Goal: Task Accomplishment & Management: Manage account settings

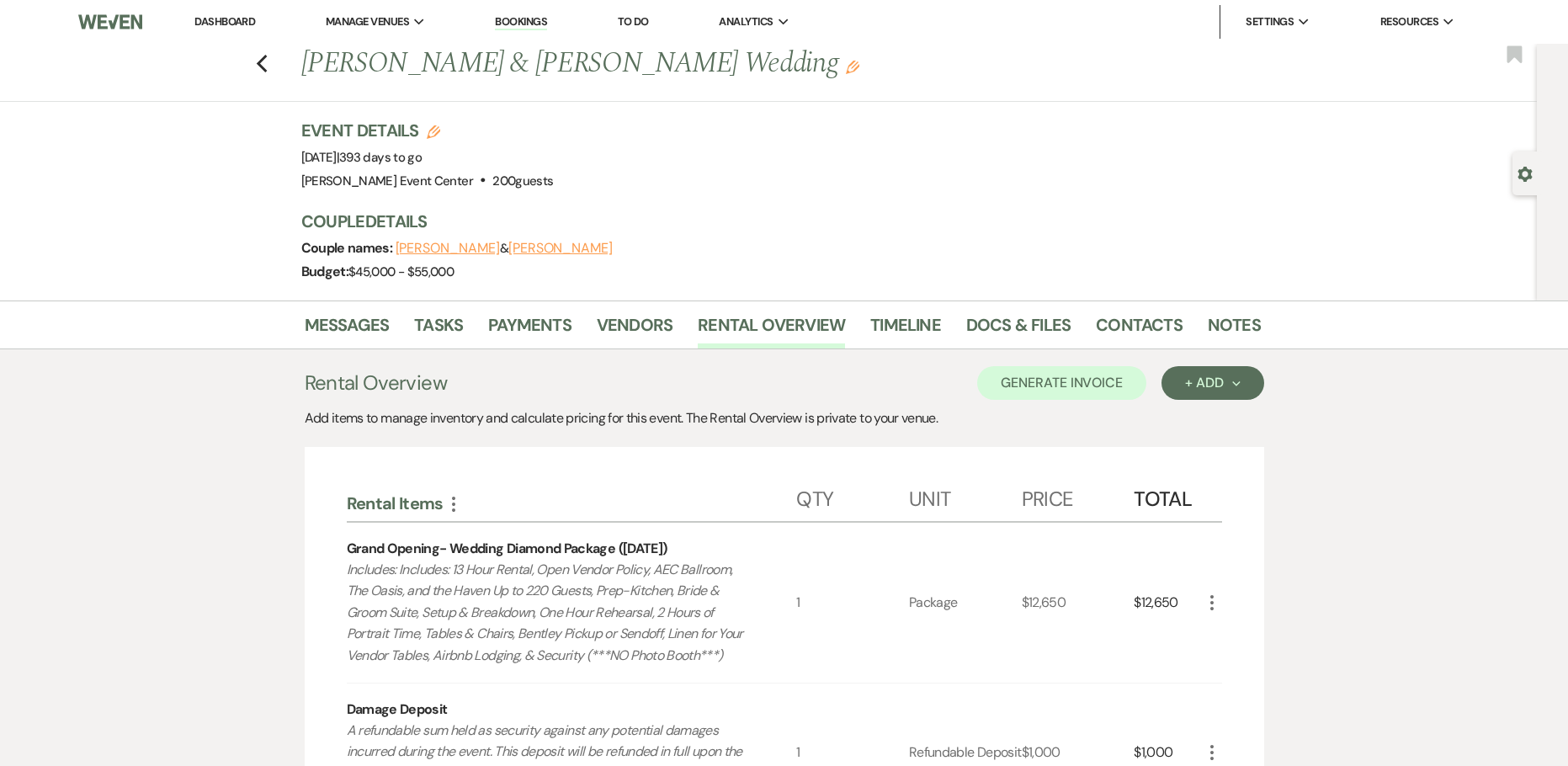
click at [131, 600] on div "Messages Tasks Payments Vendors Rental Overview Timeline Docs & Files Contacts …" at bounding box center [784, 743] width 1568 height 885
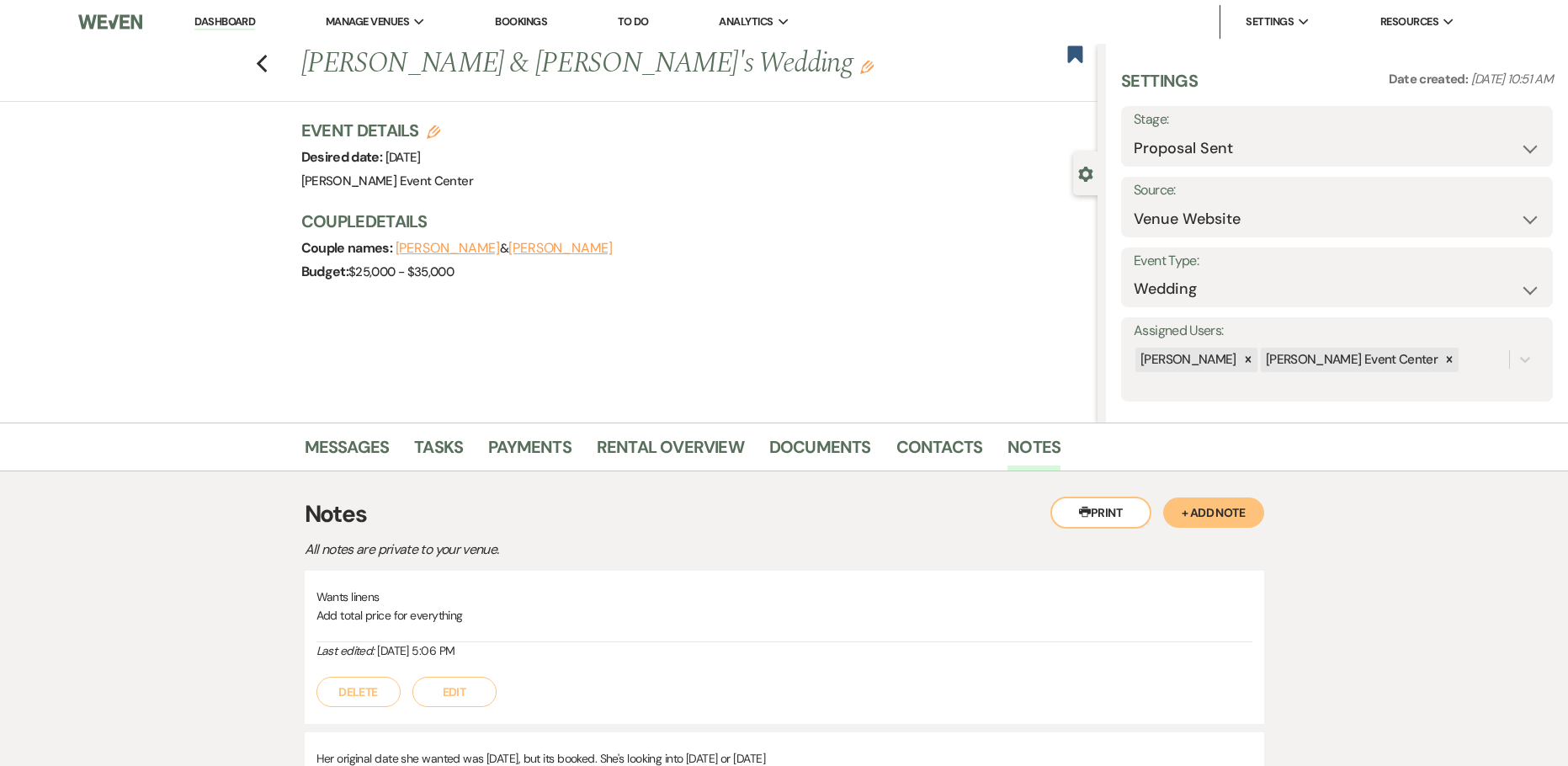
select select "6"
select select "5"
click at [274, 63] on div "Previous ALEX & CYNTHIA's Wedding Edit Bookmark" at bounding box center [545, 73] width 1106 height 58
click at [269, 66] on icon "Previous" at bounding box center [262, 64] width 13 height 20
select select "6"
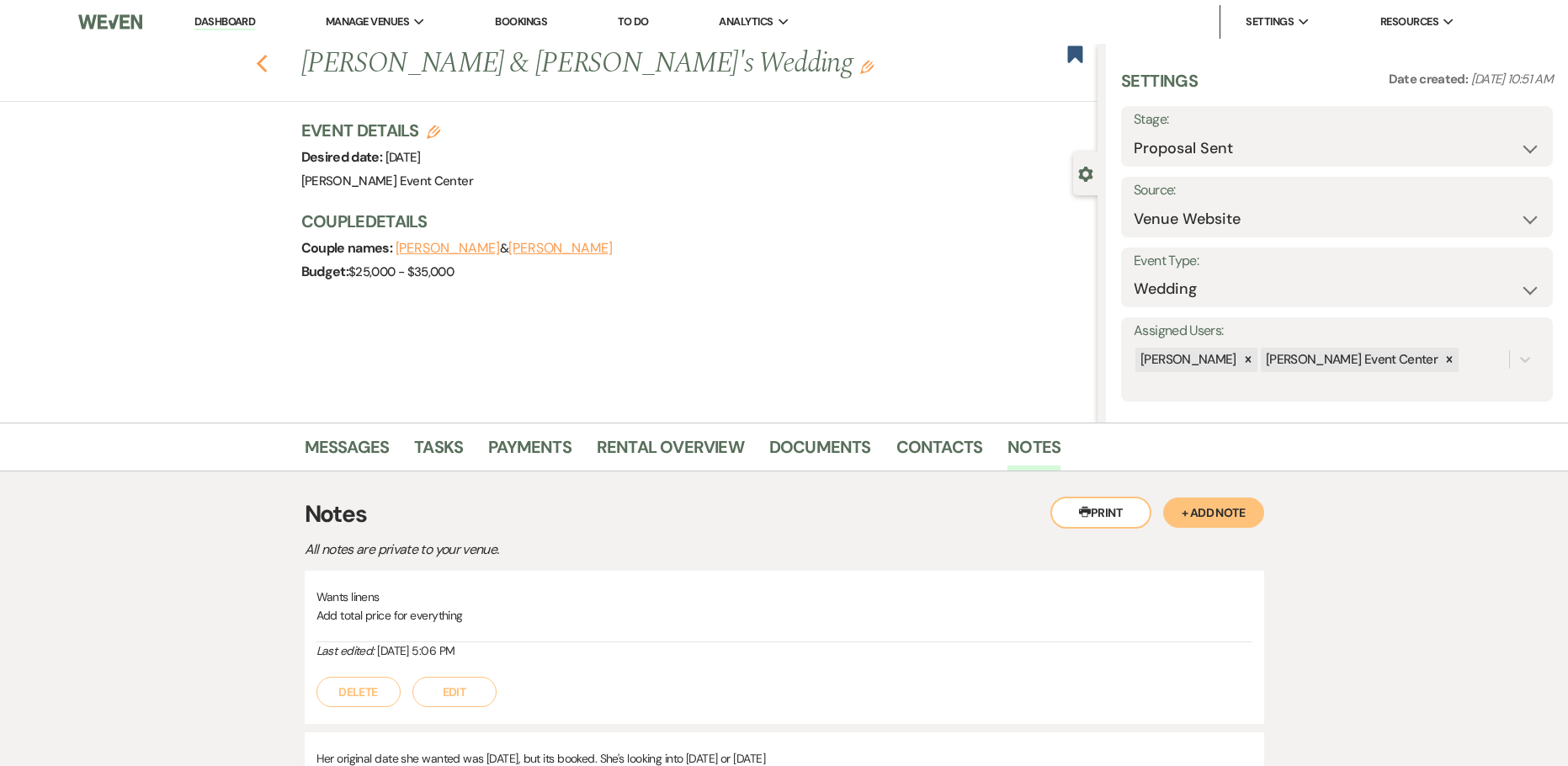
select select "5"
select select "4"
select select "8"
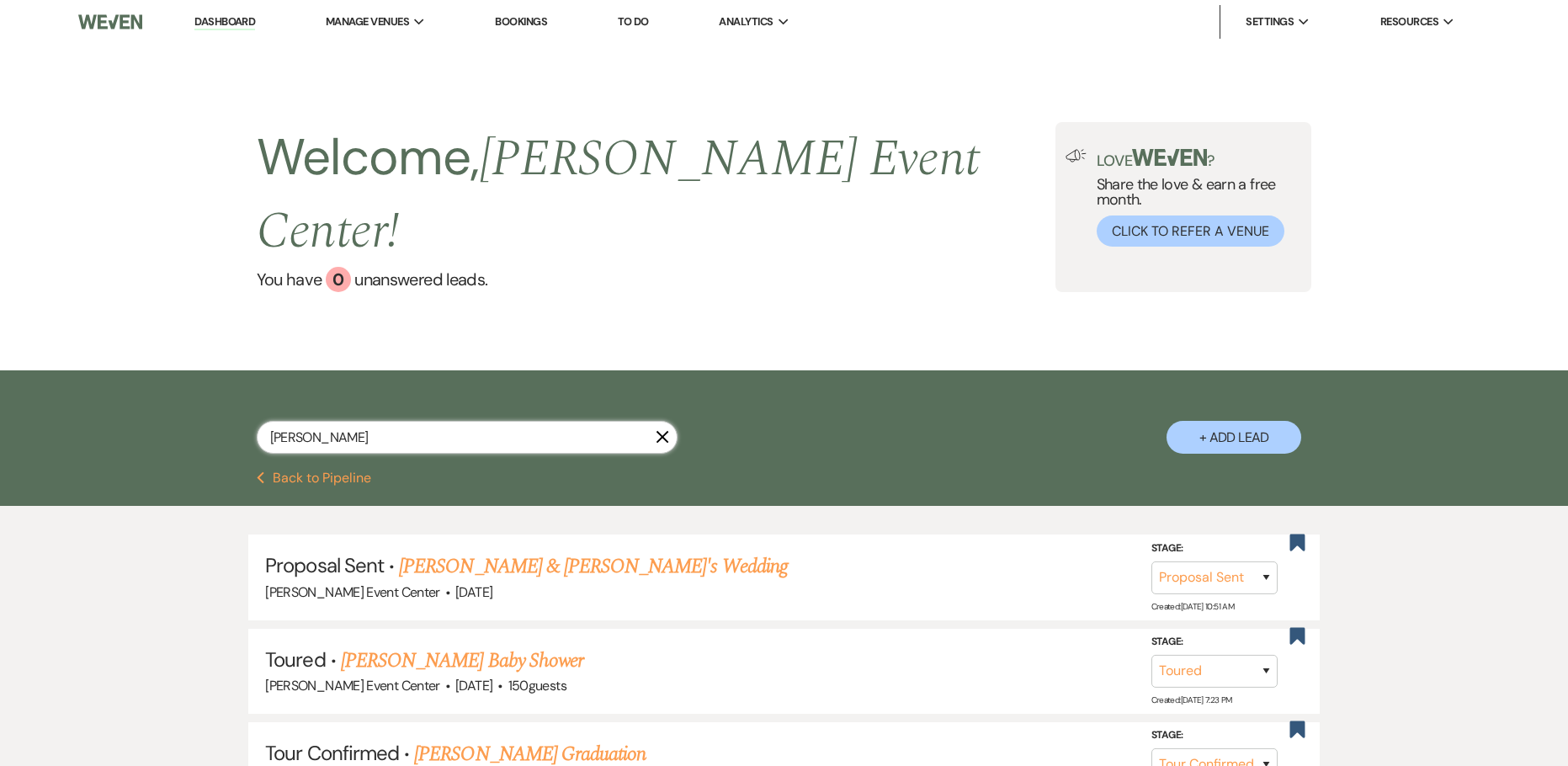
drag, startPoint x: 383, startPoint y: 393, endPoint x: 4, endPoint y: 381, distance: 379.2
click at [75, 388] on div "cynthia X + Add Lead" at bounding box center [784, 420] width 1568 height 101
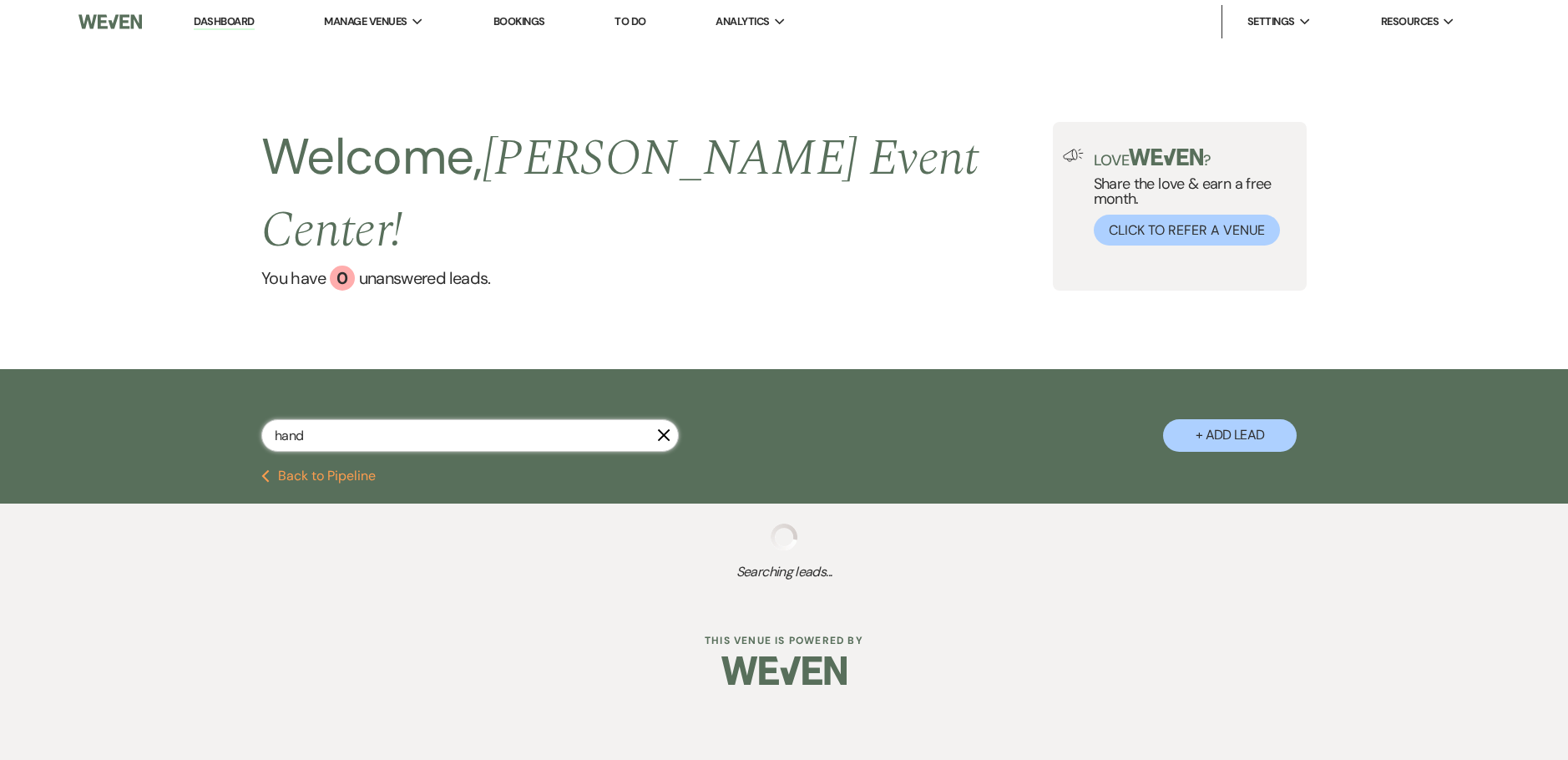
type input "handy"
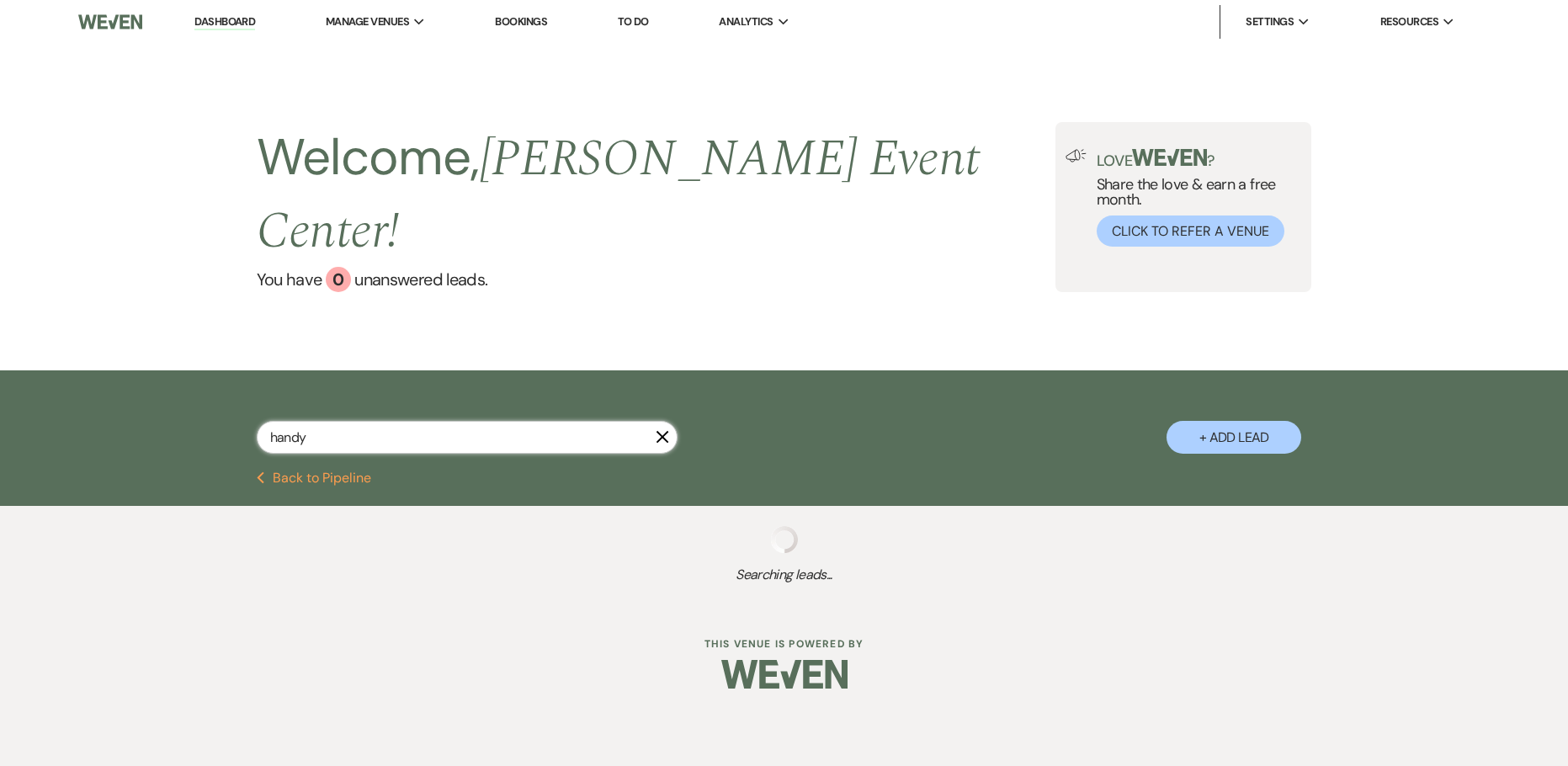
select select "2"
select select "6"
select select "8"
select select "4"
select select "8"
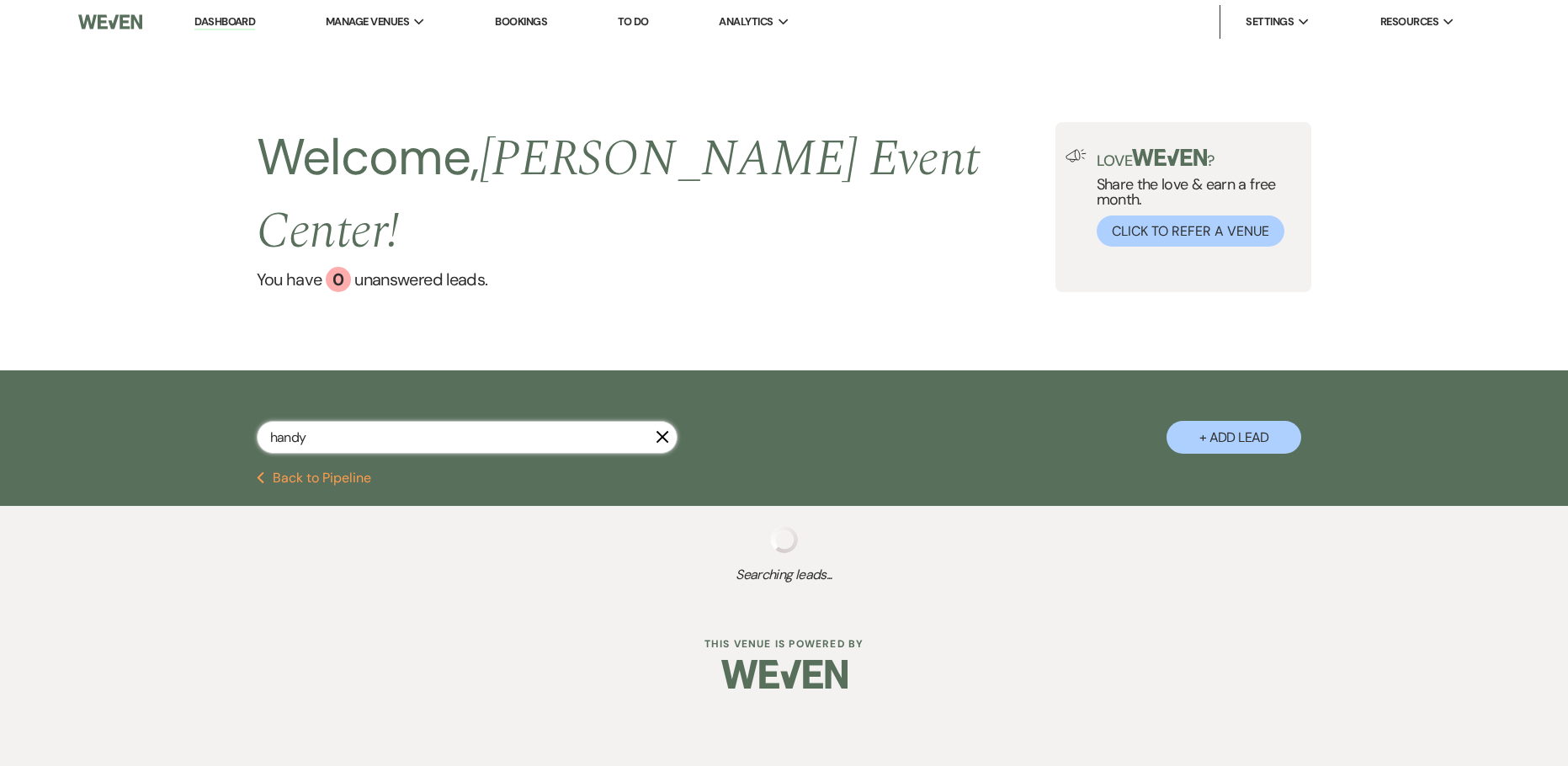
select select "1"
select select "8"
select select "4"
select select "8"
select select "6"
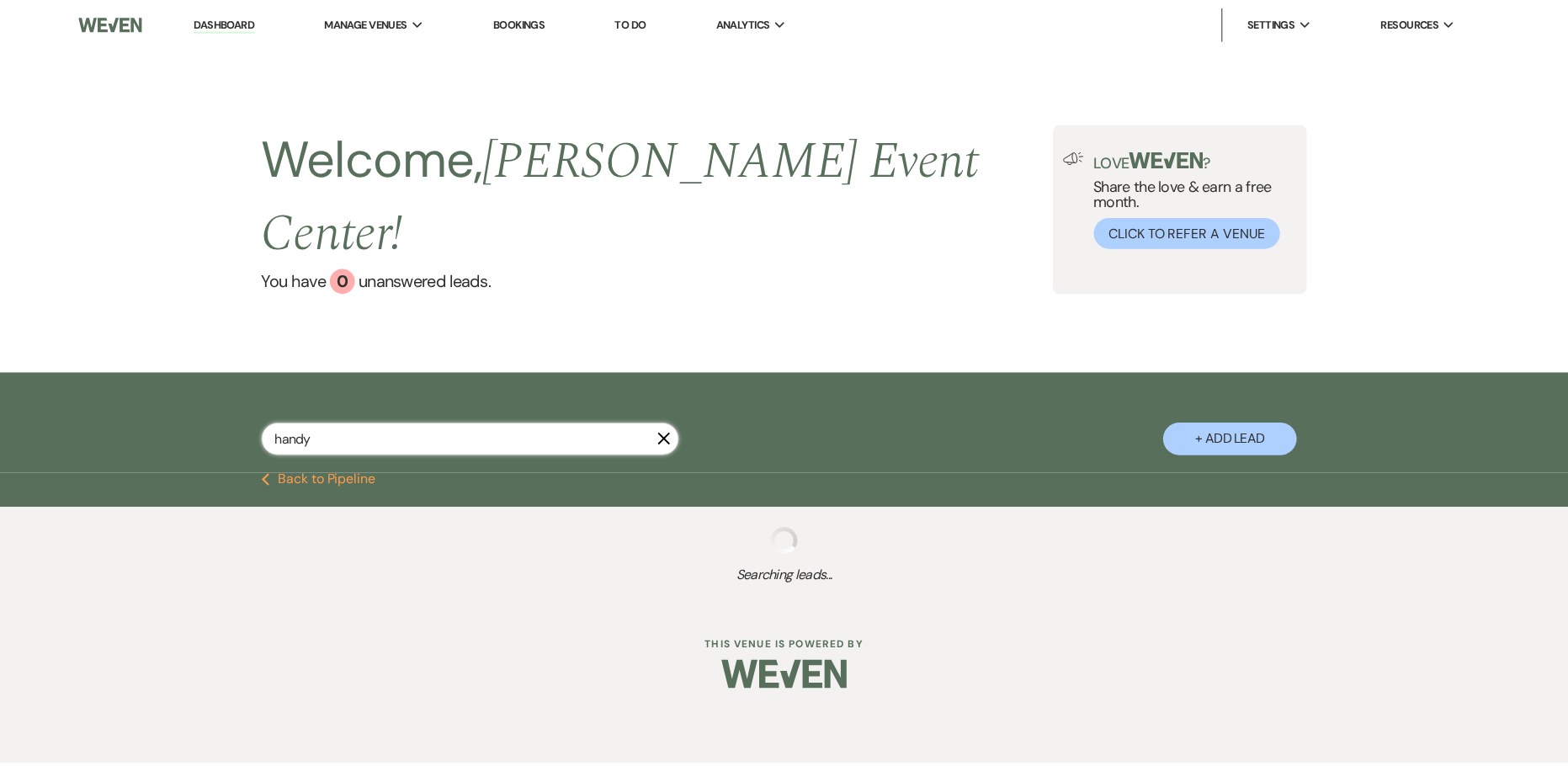
select select "6"
select select "8"
select select "4"
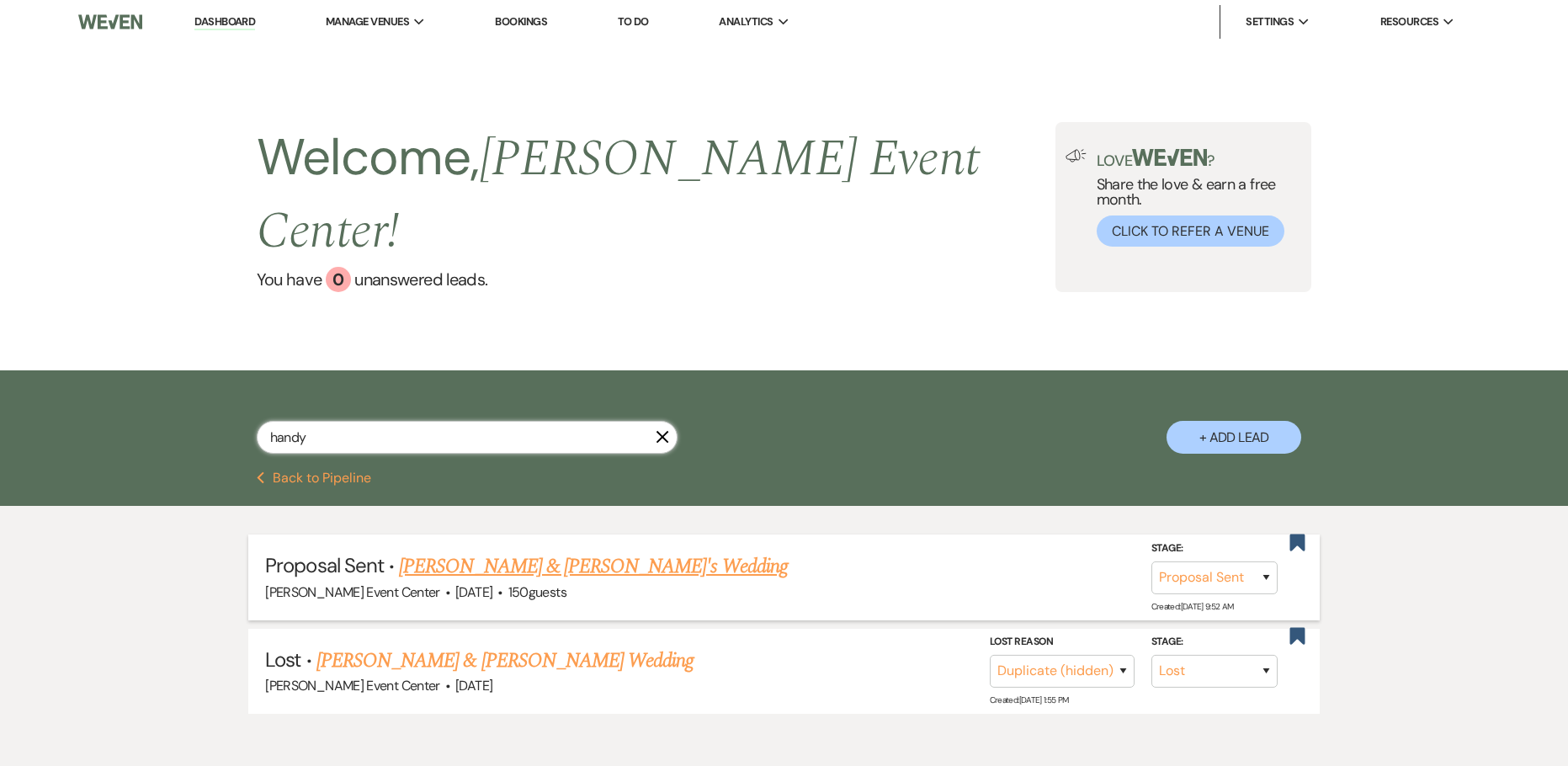
type input "handy"
click at [484, 551] on link "Terisha Handy & Fiance's Wedding" at bounding box center [593, 567] width 389 height 31
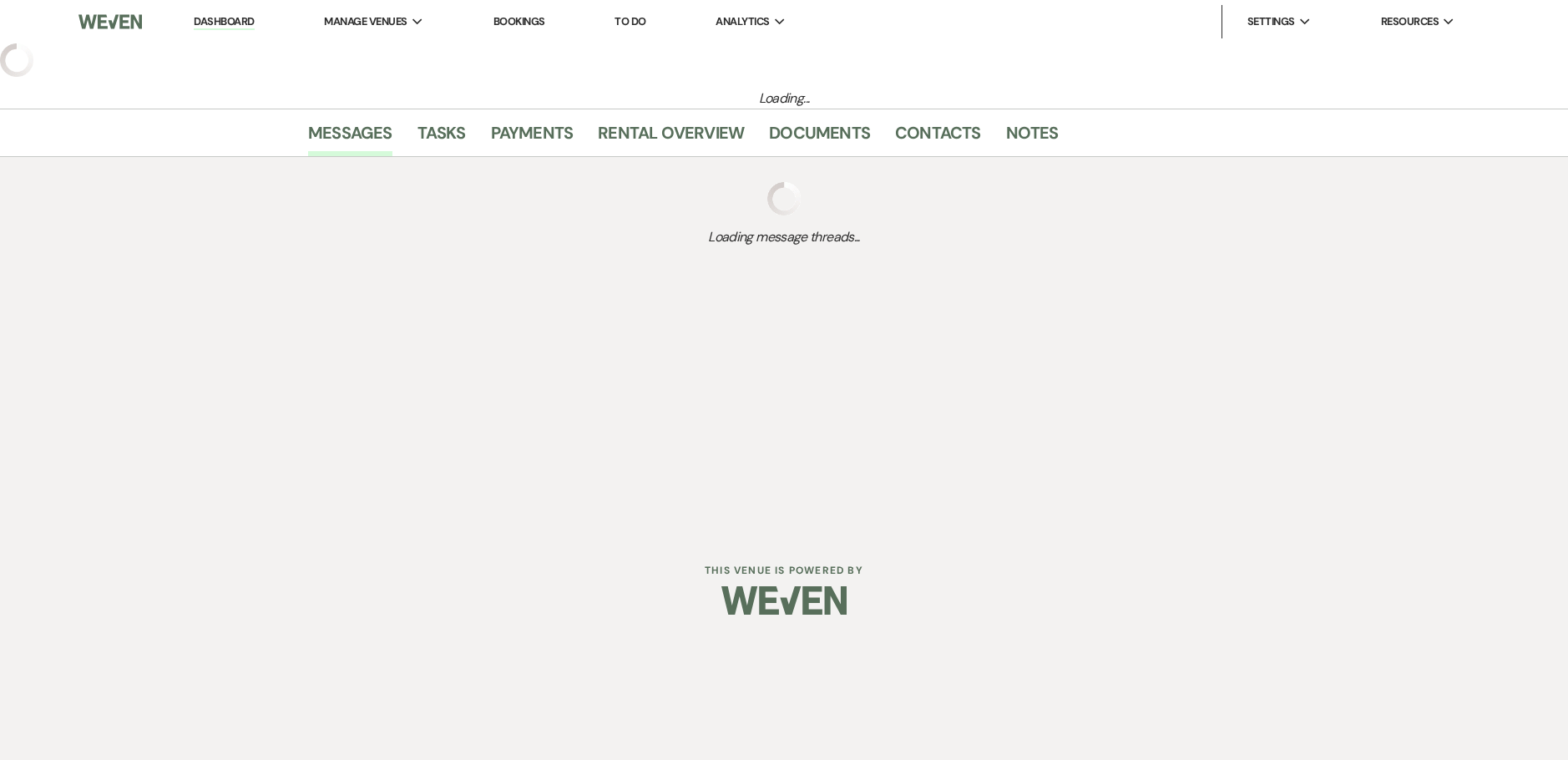
select select "6"
select select "5"
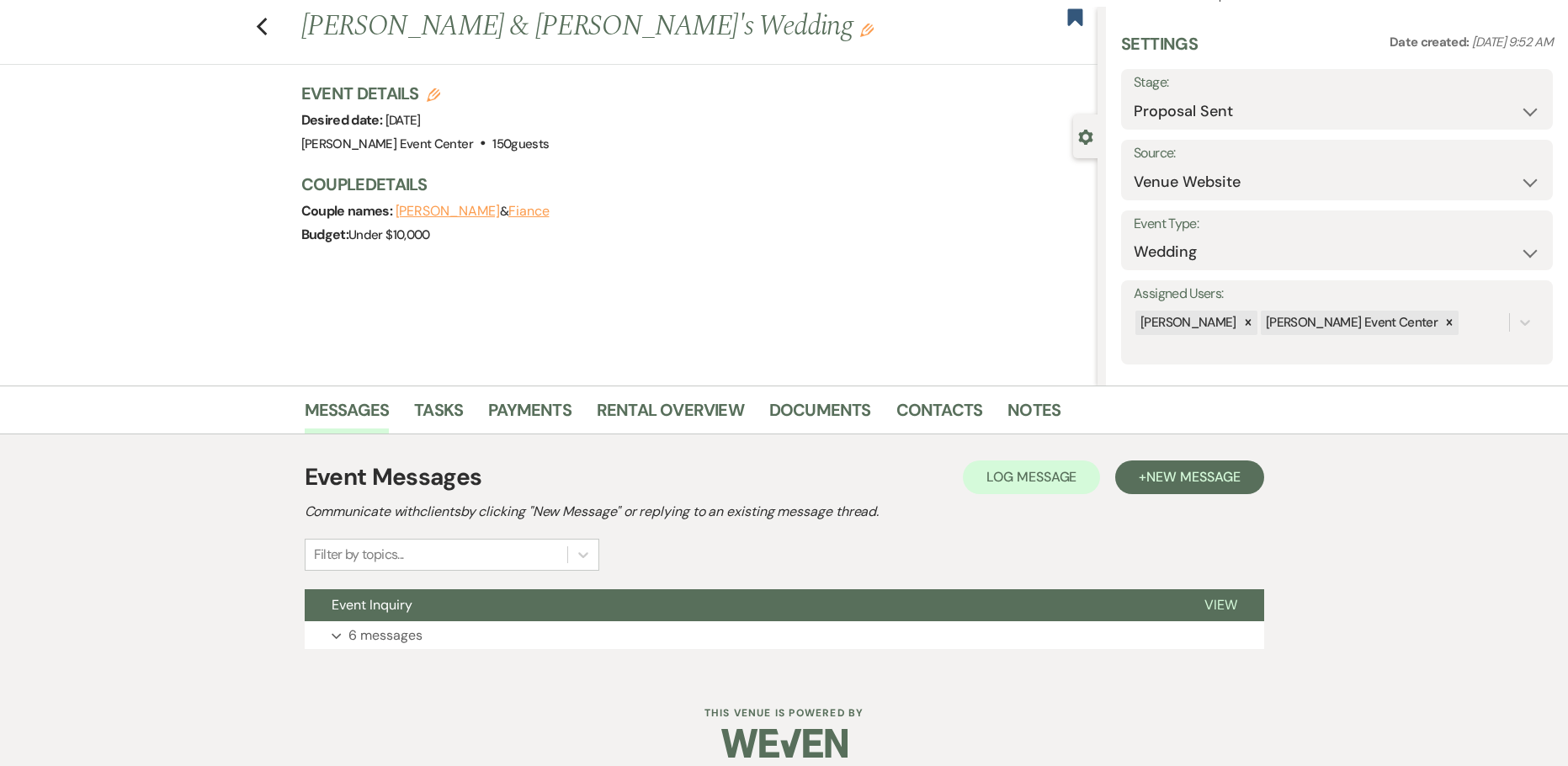
scroll to position [54, 0]
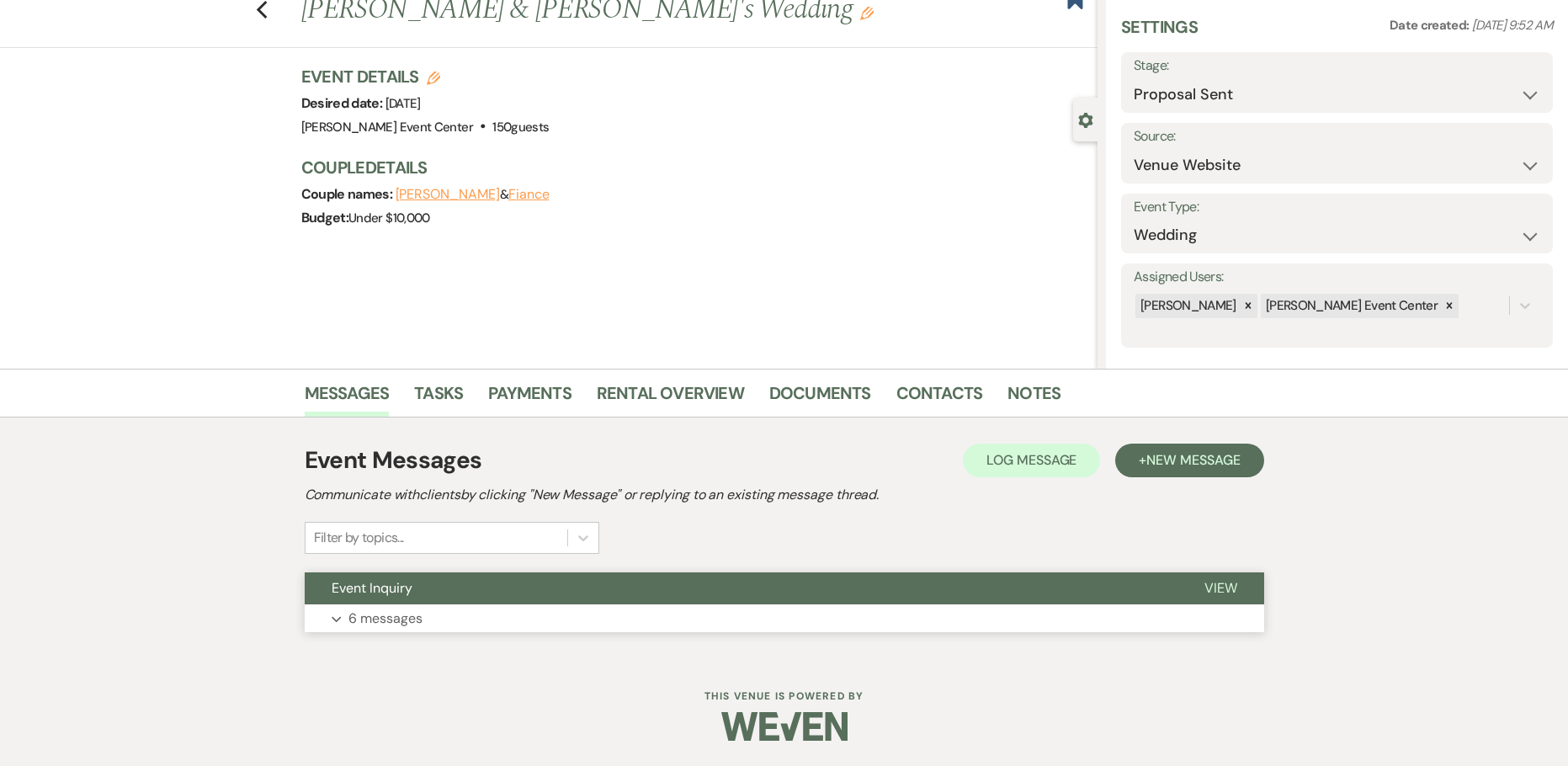
click at [486, 612] on button "Expand 6 messages" at bounding box center [784, 619] width 960 height 29
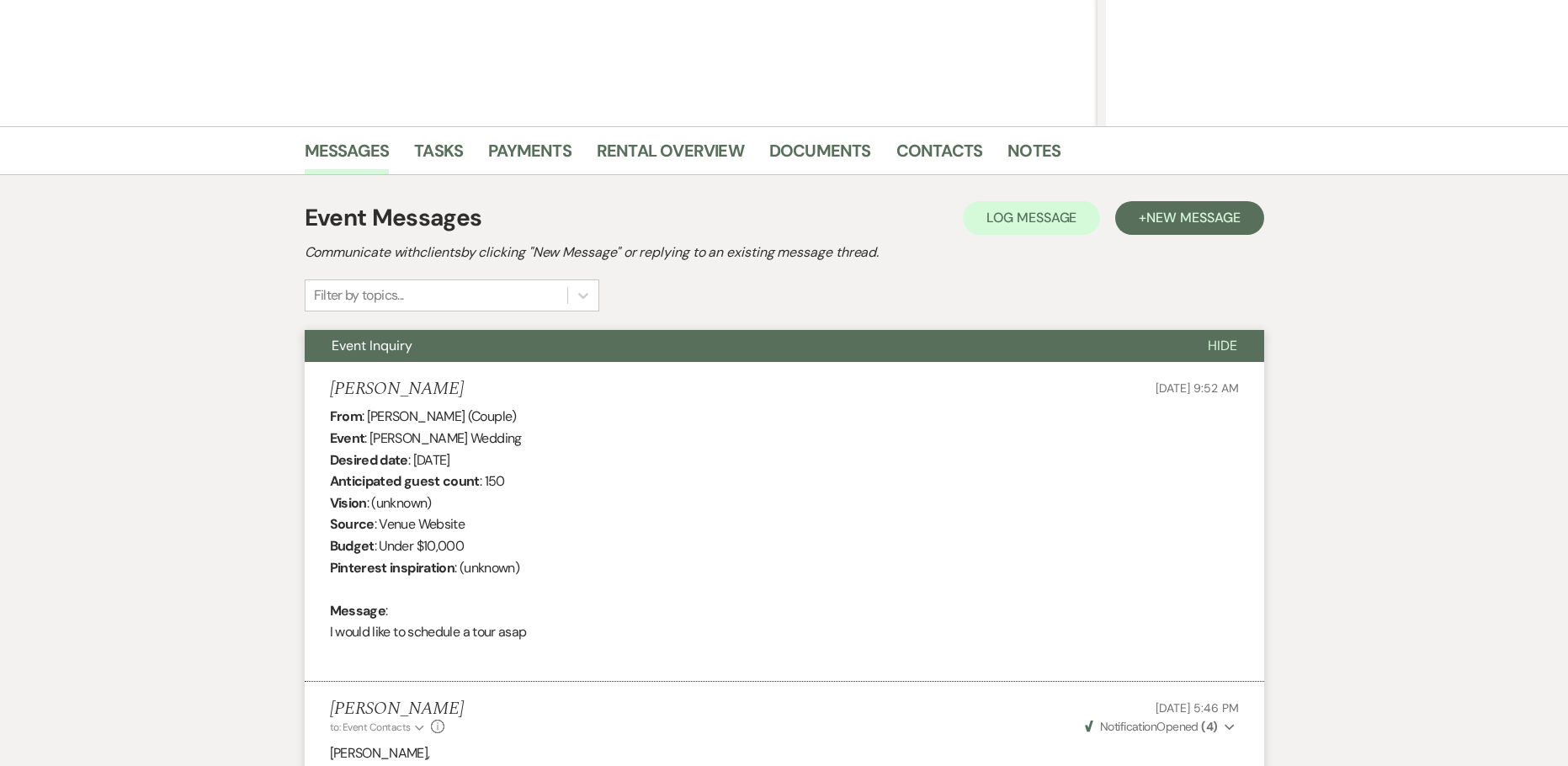
scroll to position [0, 0]
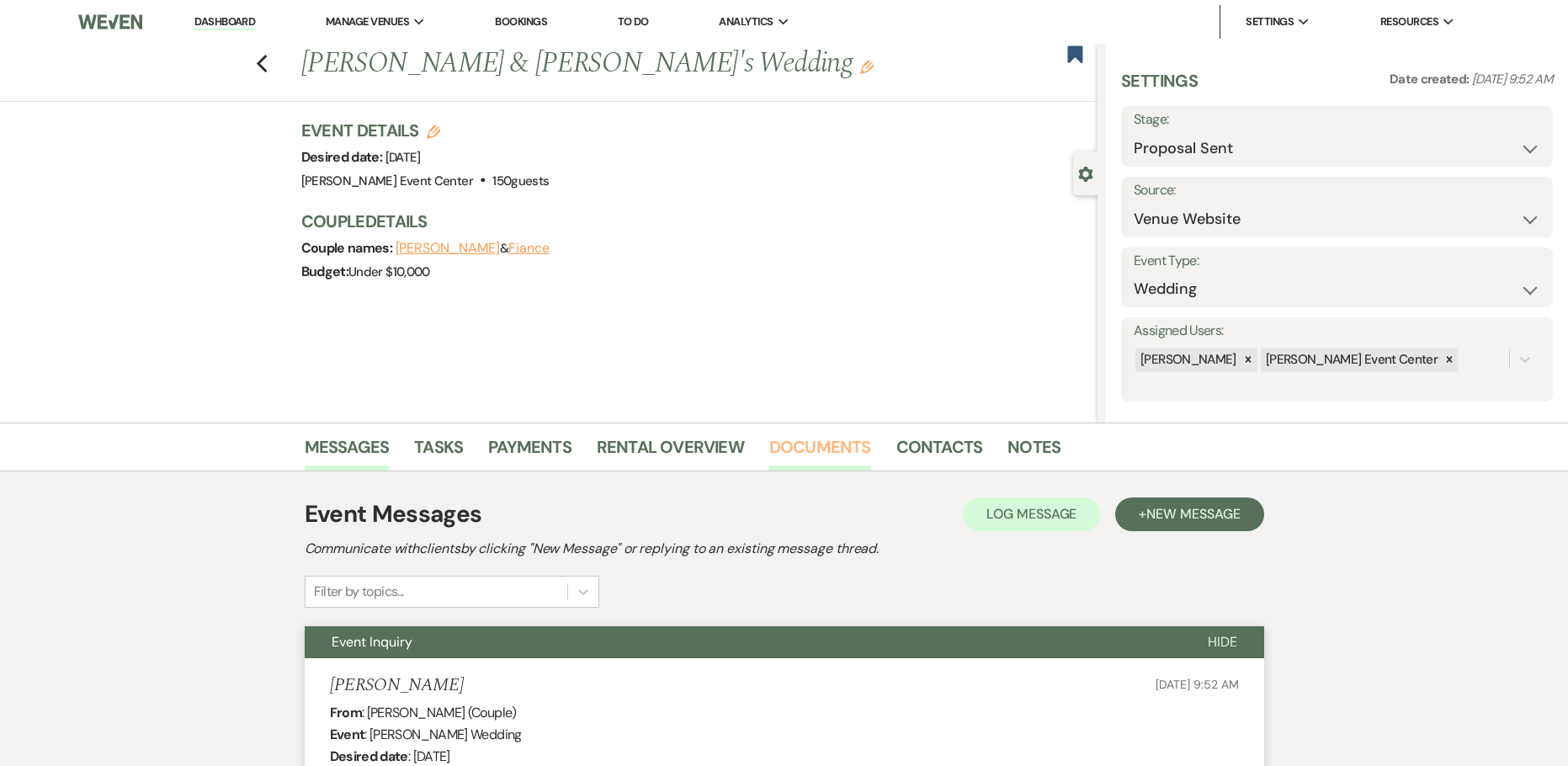
click at [811, 448] on link "Documents" at bounding box center [819, 451] width 102 height 37
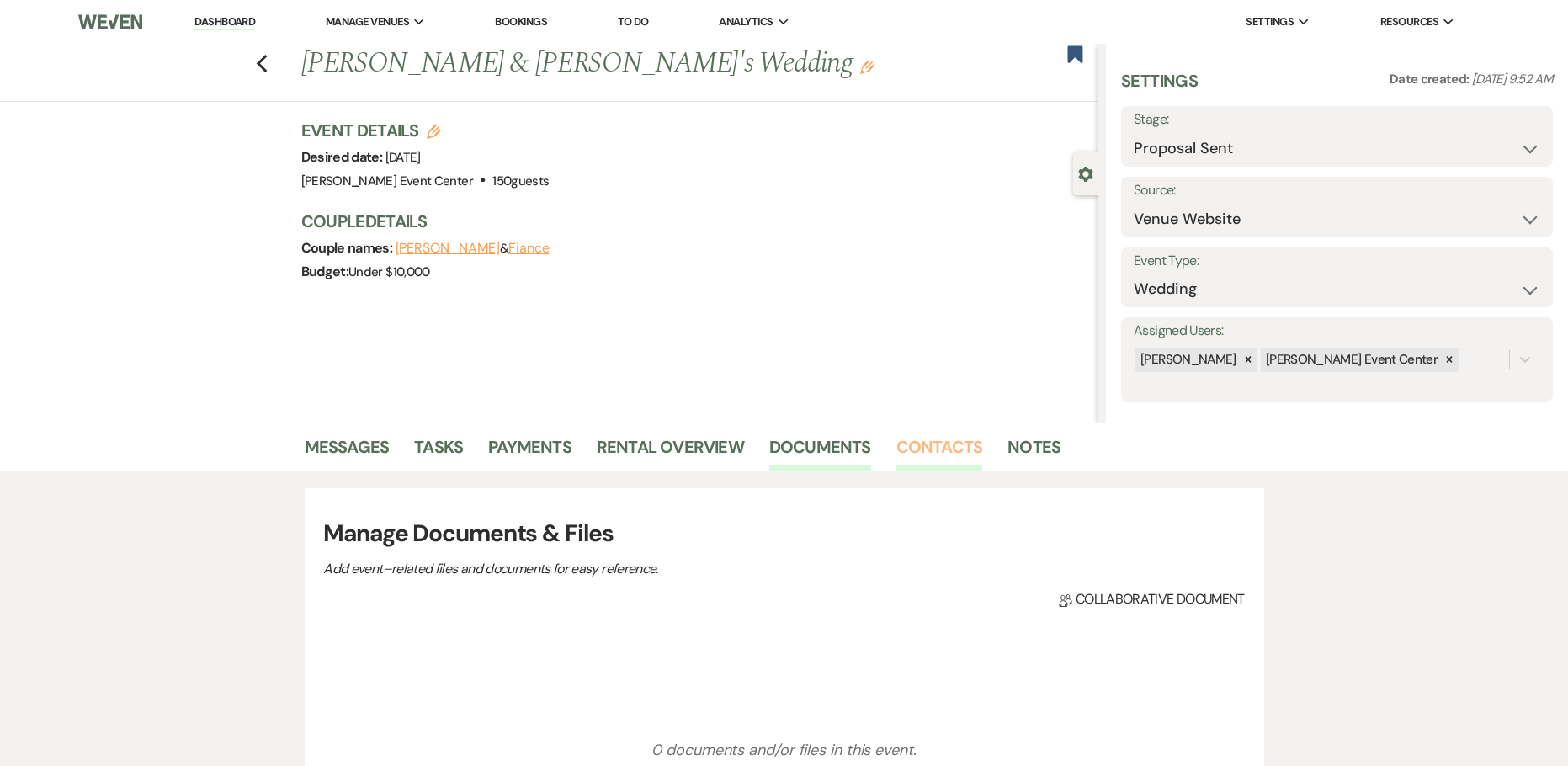
click at [964, 439] on link "Contacts" at bounding box center [940, 451] width 86 height 37
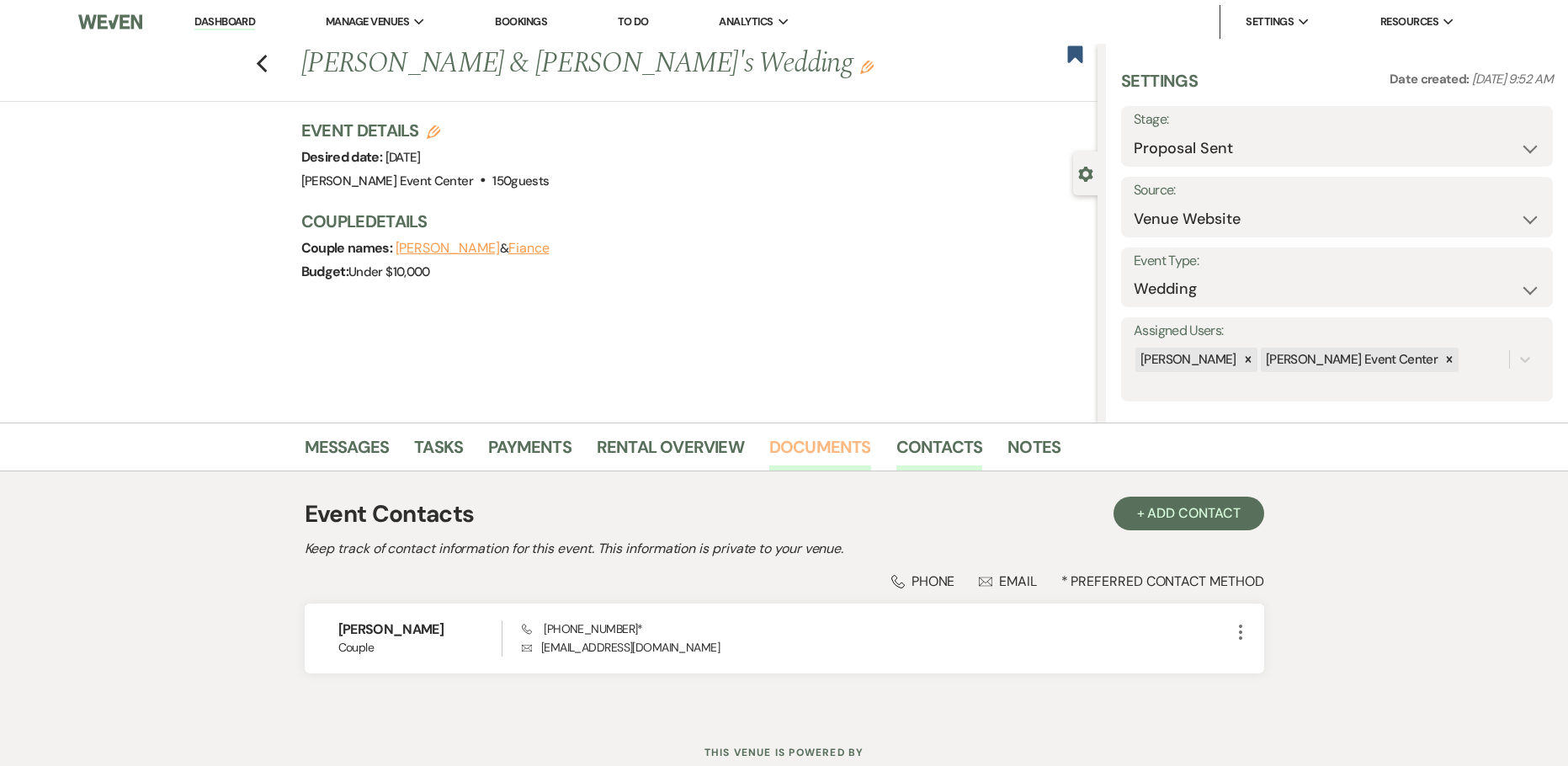
click at [829, 445] on link "Documents" at bounding box center [819, 451] width 102 height 37
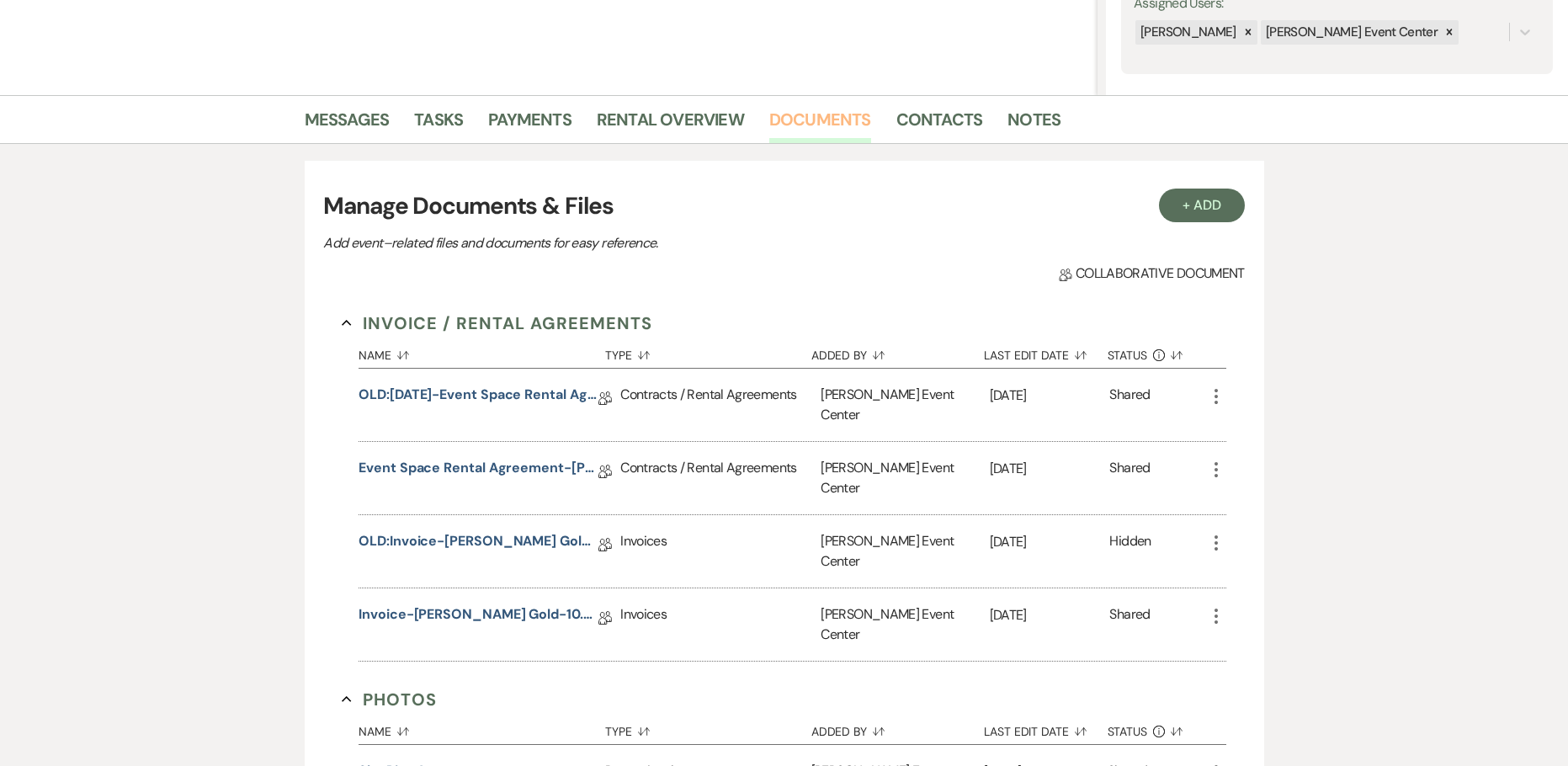
scroll to position [337, 0]
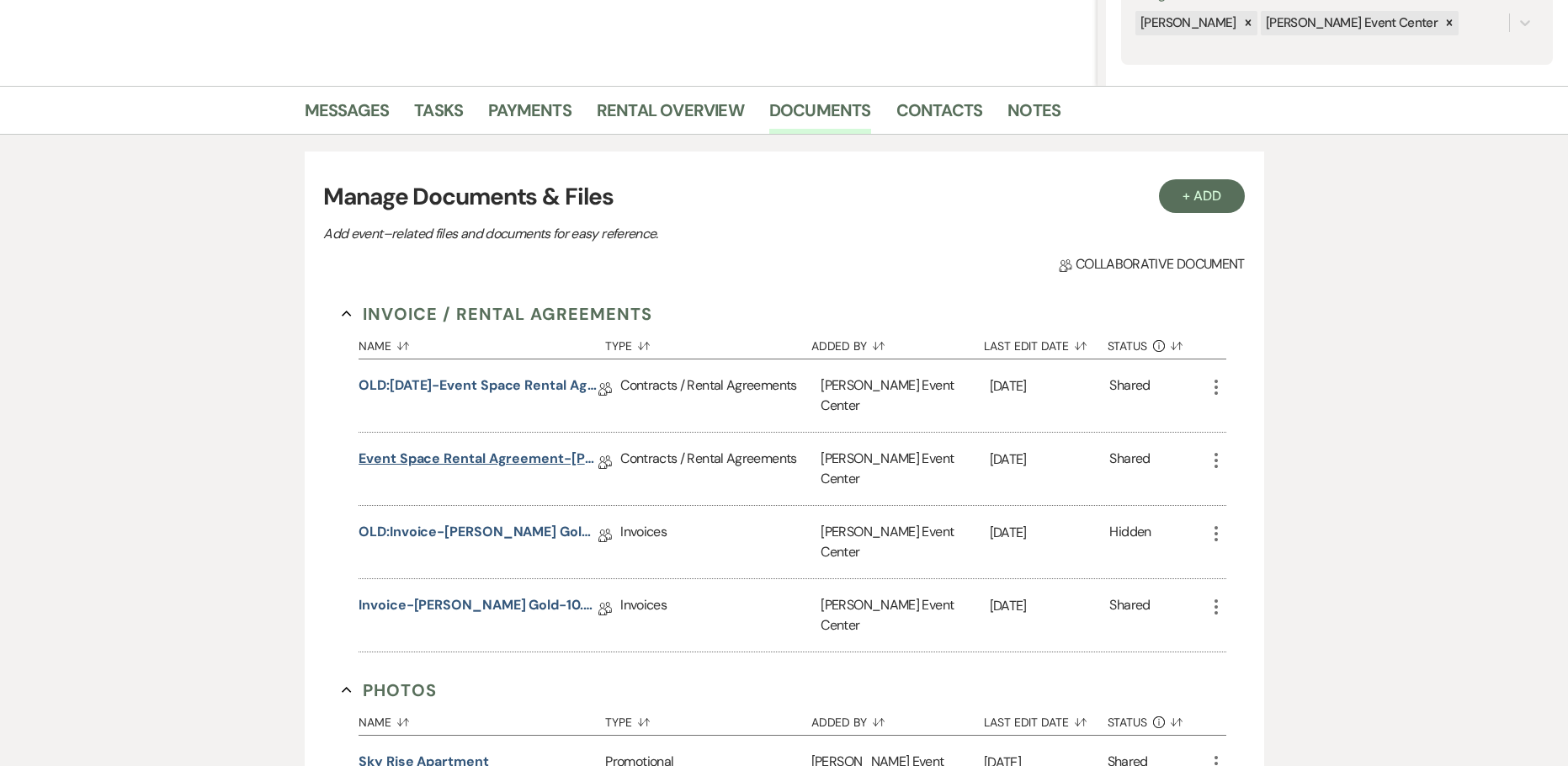
click at [456, 451] on link "Event Space Rental Agreement-Terisha Handy-Rose Gold-10.4.26" at bounding box center [478, 461] width 240 height 26
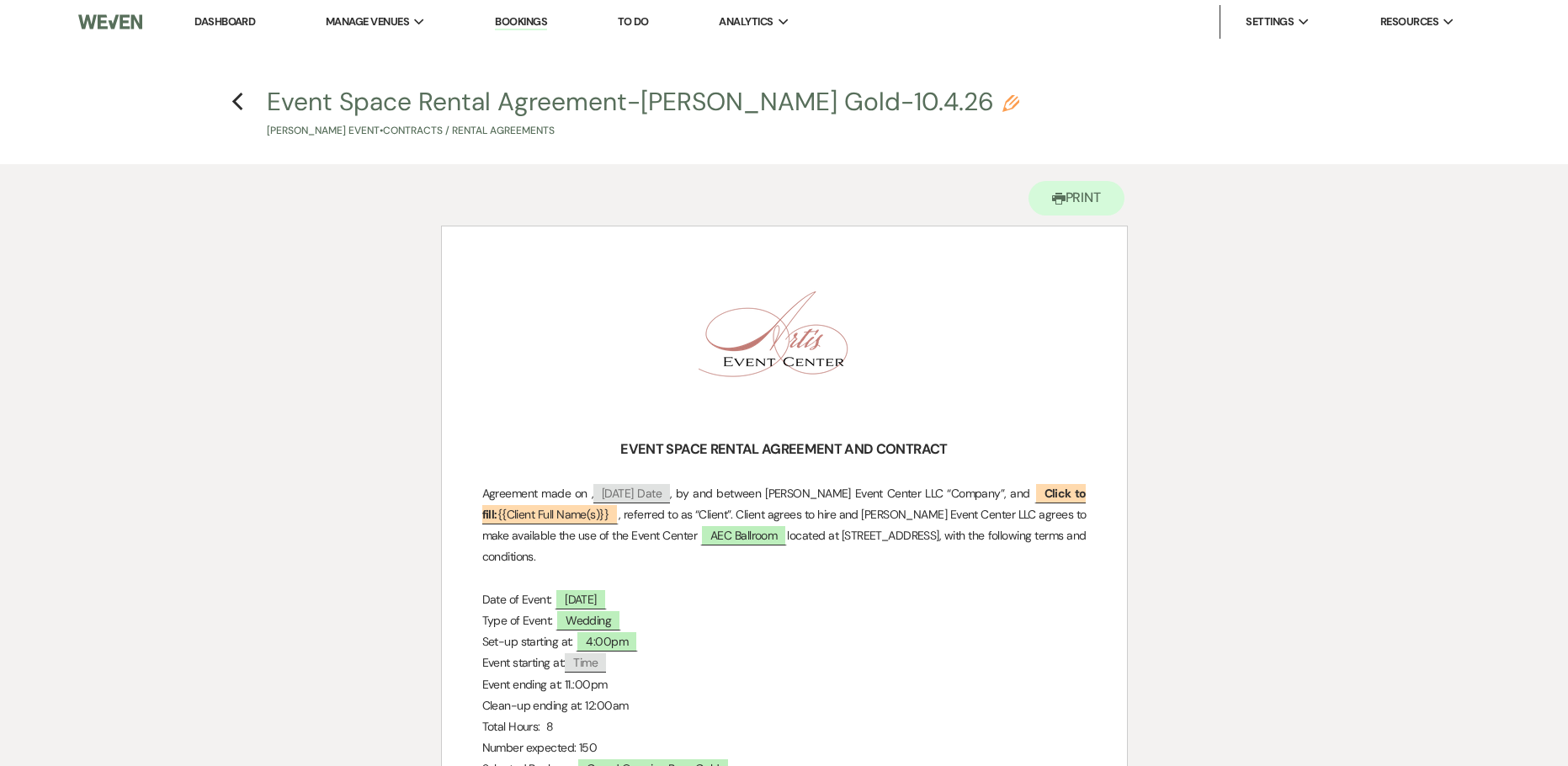
click at [246, 92] on h4 "Previous Event Space Rental Agreement-Terisha Handy-Rose Gold-10.4.26 Pencil Te…" at bounding box center [784, 111] width 1212 height 55
click at [242, 104] on icon "Previous" at bounding box center [238, 101] width 13 height 20
select select "6"
select select "5"
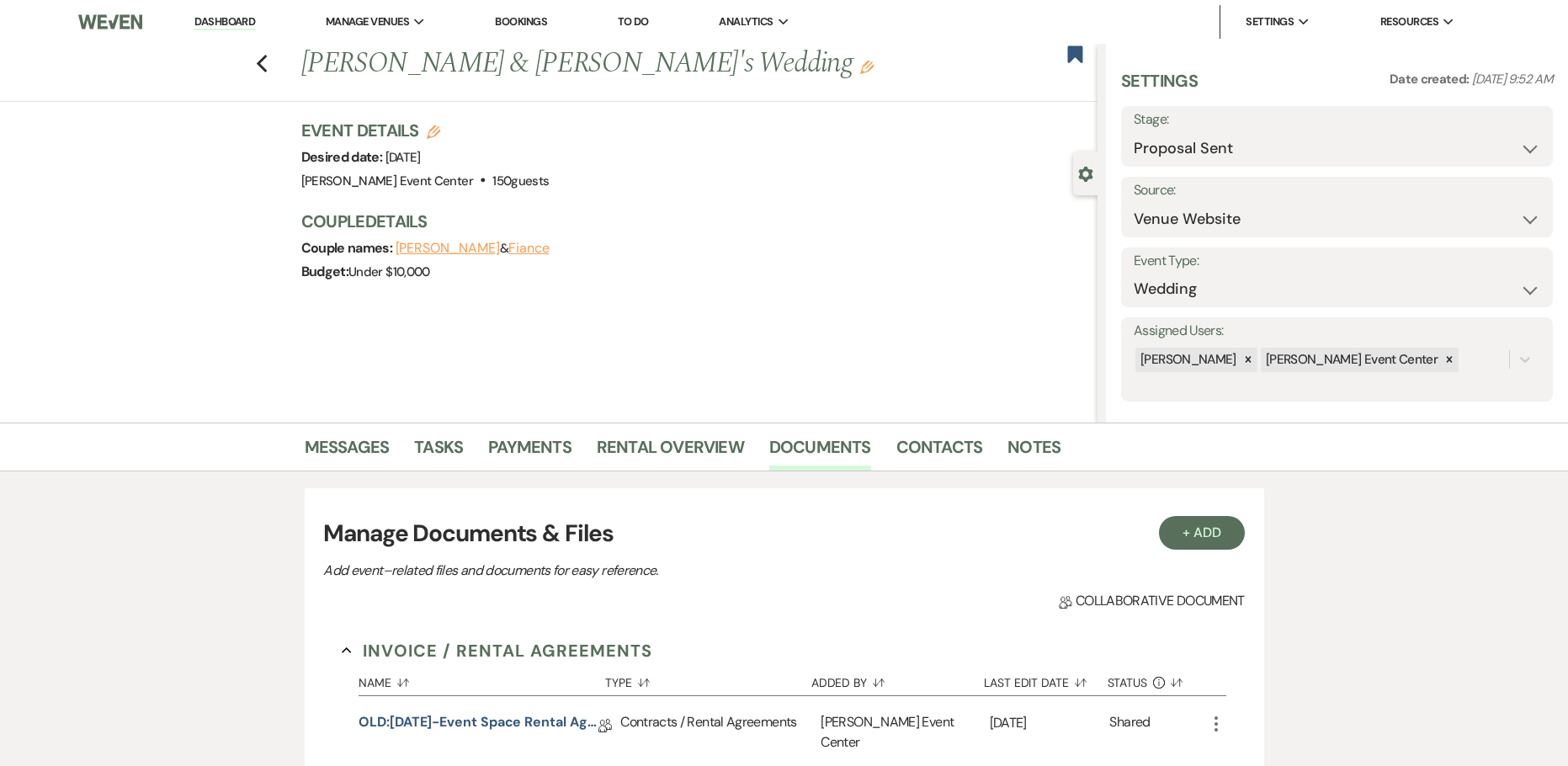
scroll to position [337, 0]
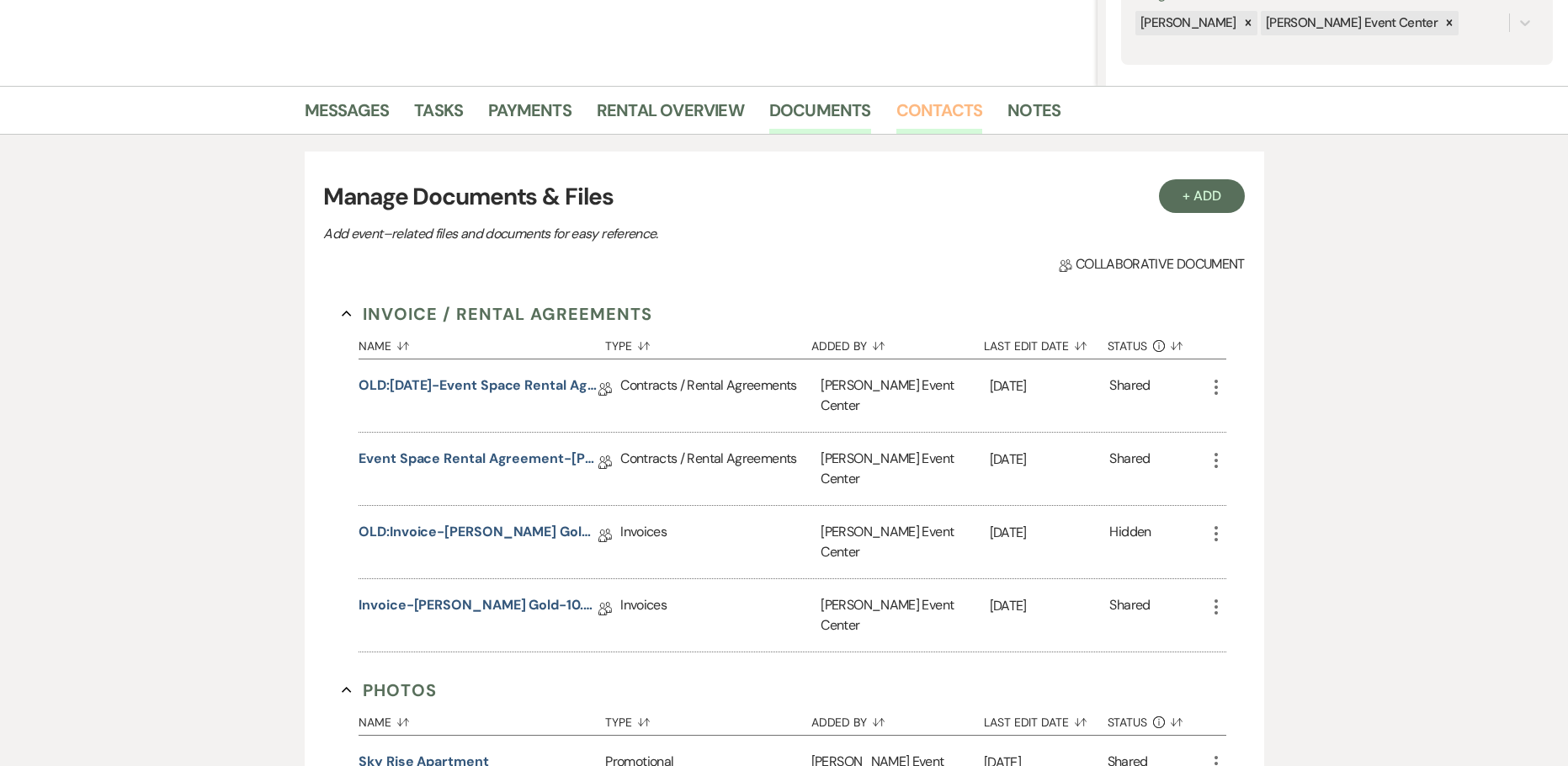
click at [917, 111] on link "Contacts" at bounding box center [940, 115] width 86 height 37
